Goal: Information Seeking & Learning: Find specific fact

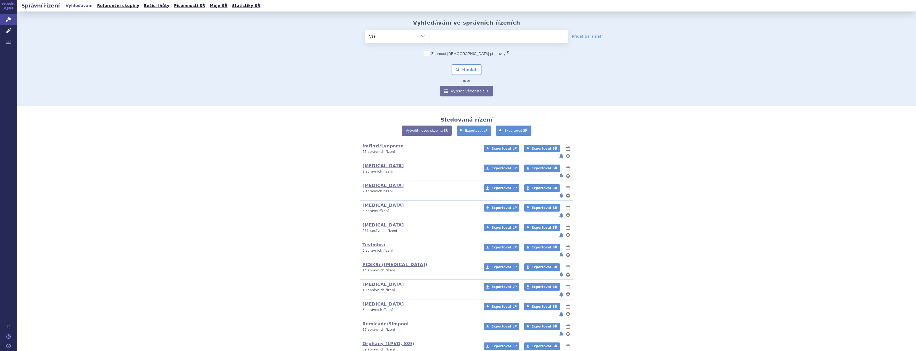
click at [10, 17] on icon at bounding box center [8, 19] width 5 height 5
click at [488, 47] on form "odstranit Vše Spisová značka Typ SŘ (?) Hledat" at bounding box center [466, 63] width 203 height 67
click at [486, 35] on ul at bounding box center [498, 35] width 138 height 11
click at [429, 35] on select at bounding box center [429, 35] width 0 height 13
click at [455, 33] on ul at bounding box center [498, 35] width 138 height 11
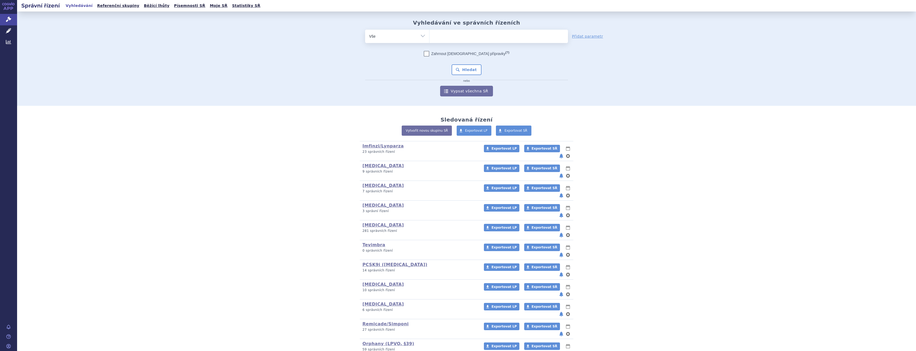
click at [429, 33] on select at bounding box center [429, 35] width 0 height 13
type input "ze"
type input "zepat"
type input "zepatie"
type input "zepatier"
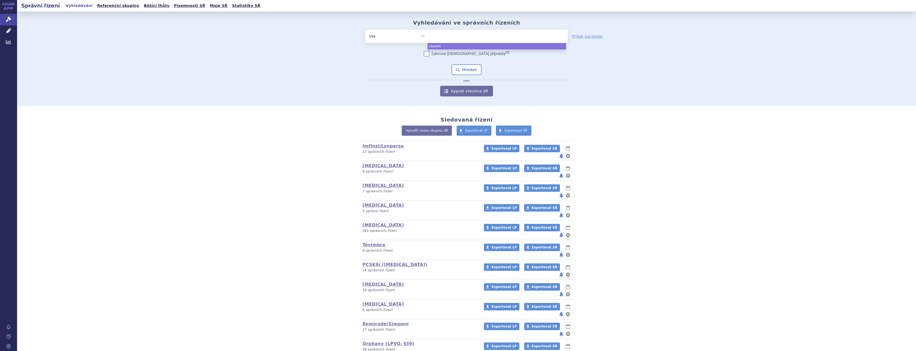
select select "zepatier"
click at [451, 65] on button "Hledat" at bounding box center [466, 69] width 30 height 11
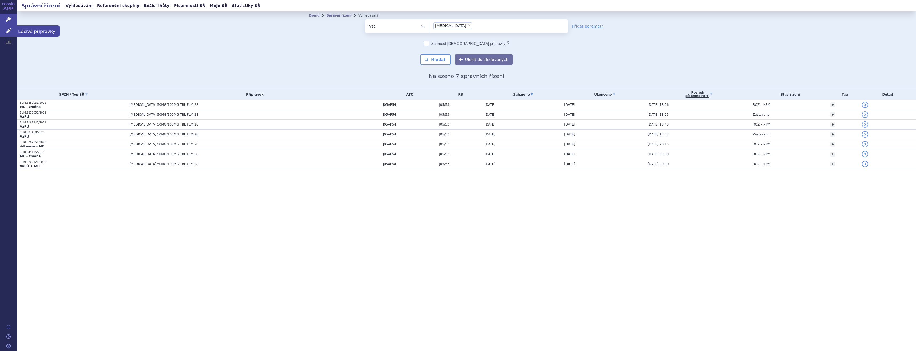
click at [8, 30] on icon at bounding box center [8, 30] width 5 height 5
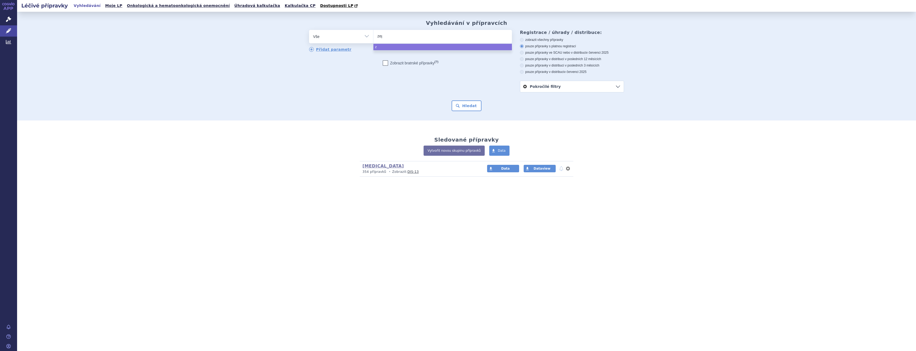
type input "zepa"
type input "zepatie"
type input "[MEDICAL_DATA]"
select select "zepatier"
click at [473, 101] on button "Hledat" at bounding box center [466, 105] width 30 height 11
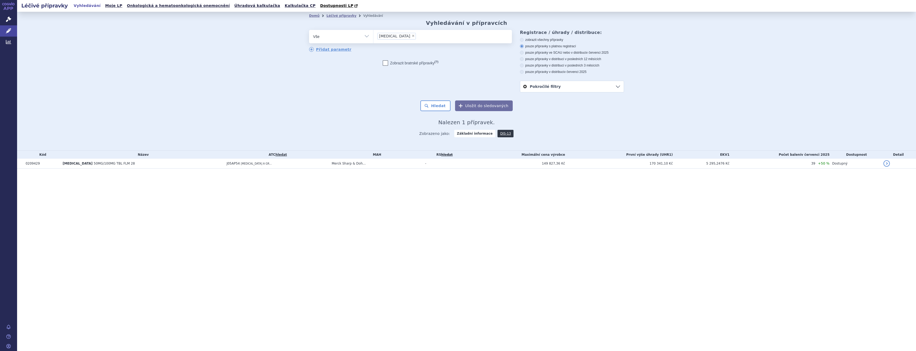
click at [227, 162] on span "J05AP54" at bounding box center [233, 163] width 13 height 4
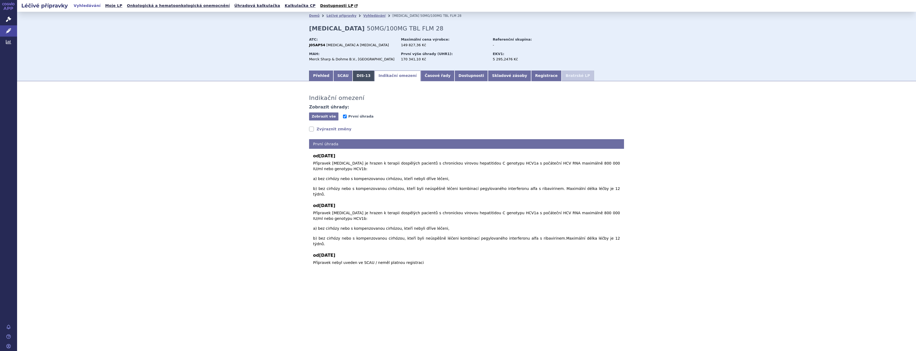
click at [352, 72] on link "DIS-13" at bounding box center [363, 75] width 22 height 11
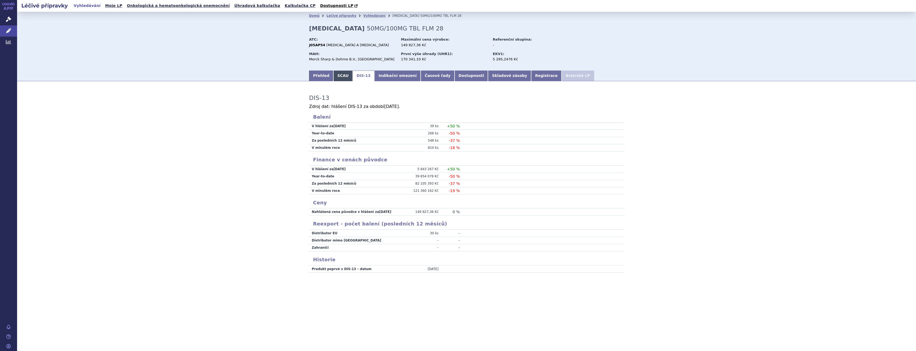
click at [335, 76] on link "SCAU" at bounding box center [342, 75] width 19 height 11
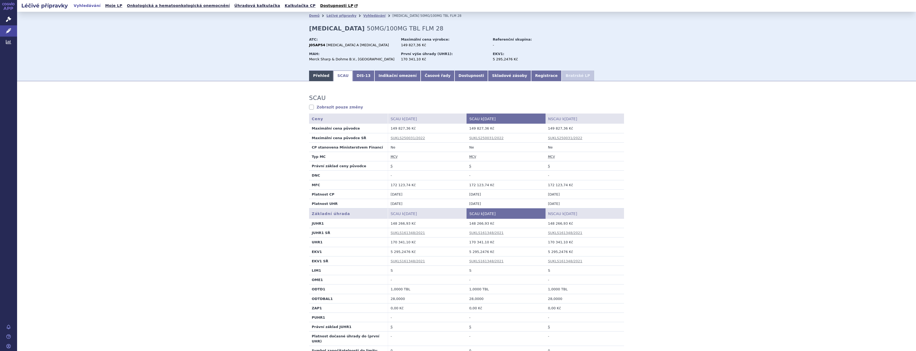
click at [319, 78] on link "Přehled" at bounding box center [321, 75] width 24 height 11
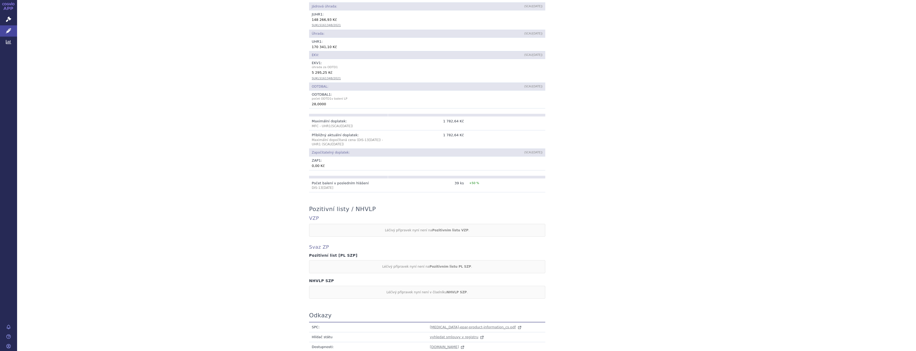
scroll to position [327, 0]
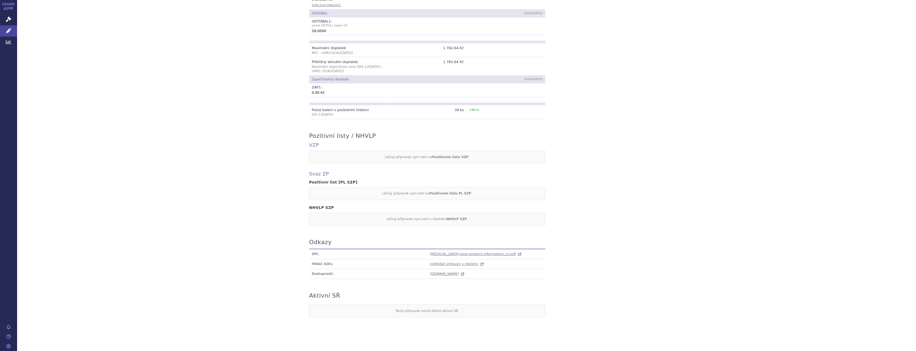
click at [436, 252] on span "[MEDICAL_DATA]-epar-product-information_cs.pdf" at bounding box center [473, 254] width 86 height 4
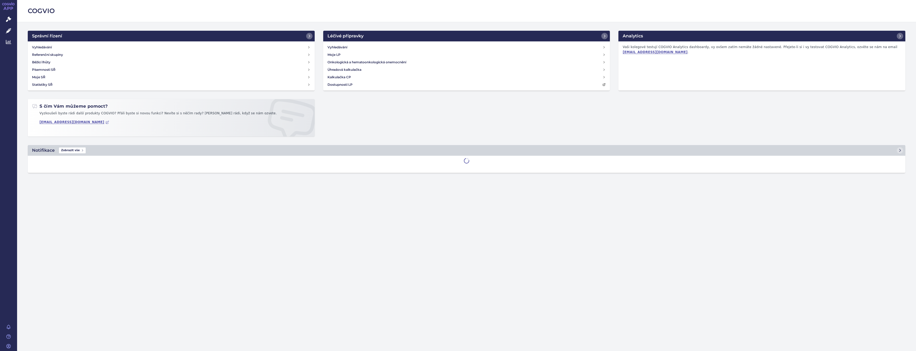
click at [13, 29] on link "Léčivé přípravky" at bounding box center [8, 30] width 17 height 11
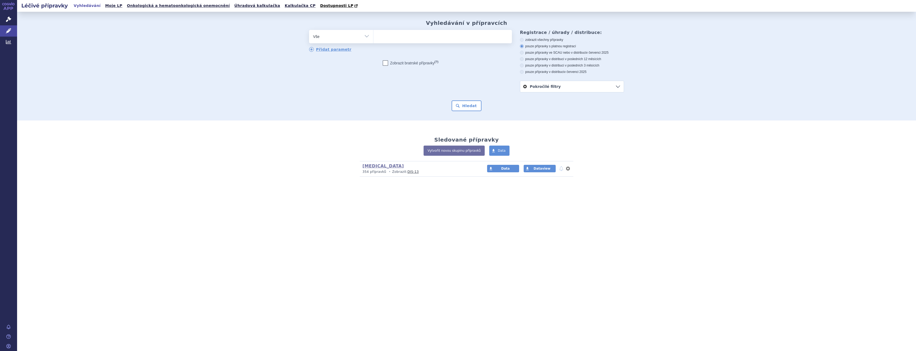
click at [412, 39] on ul at bounding box center [442, 35] width 138 height 11
click at [373, 39] on select at bounding box center [373, 36] width 0 height 13
type input "zepa"
type input "zepatie"
type input "zepatier"
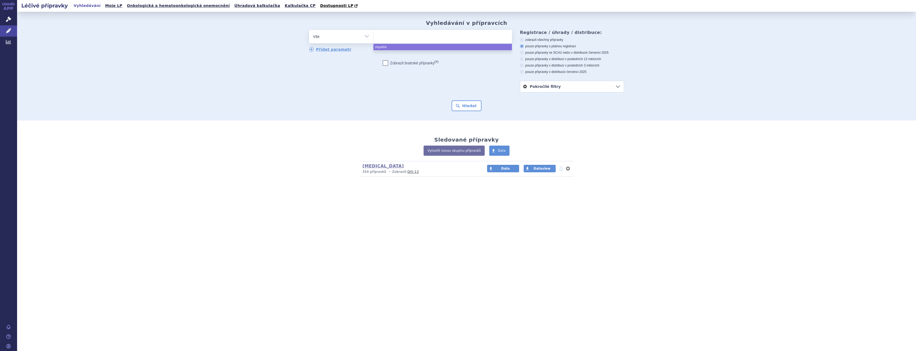
select select "zepatier"
click at [459, 100] on form "odstranit Vše Přípravek/SUKL kód MAH VPOIS ATC/Aktivní látka zepatier" at bounding box center [466, 70] width 315 height 81
click at [463, 105] on button "Hledat" at bounding box center [466, 105] width 30 height 11
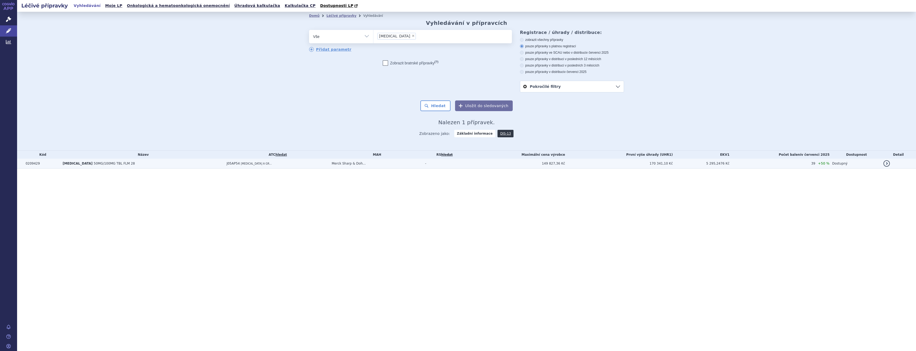
click at [297, 163] on td "J05AP54 ELBASVIR A GR..." at bounding box center [276, 163] width 105 height 10
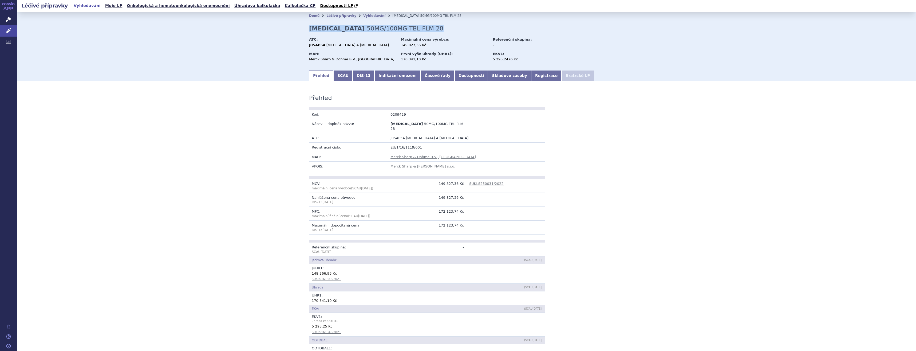
drag, startPoint x: 394, startPoint y: 31, endPoint x: 299, endPoint y: 27, distance: 94.5
click at [299, 27] on div "Domů Léčivé přípravky Vyhledávání [MEDICAL_DATA] 50MG/100MG TBL FLM 28 [MEDICAL…" at bounding box center [466, 45] width 336 height 50
copy h2 "[MEDICAL_DATA] 50MG/100MG TBL FLM 28"
